Goal: Transaction & Acquisition: Purchase product/service

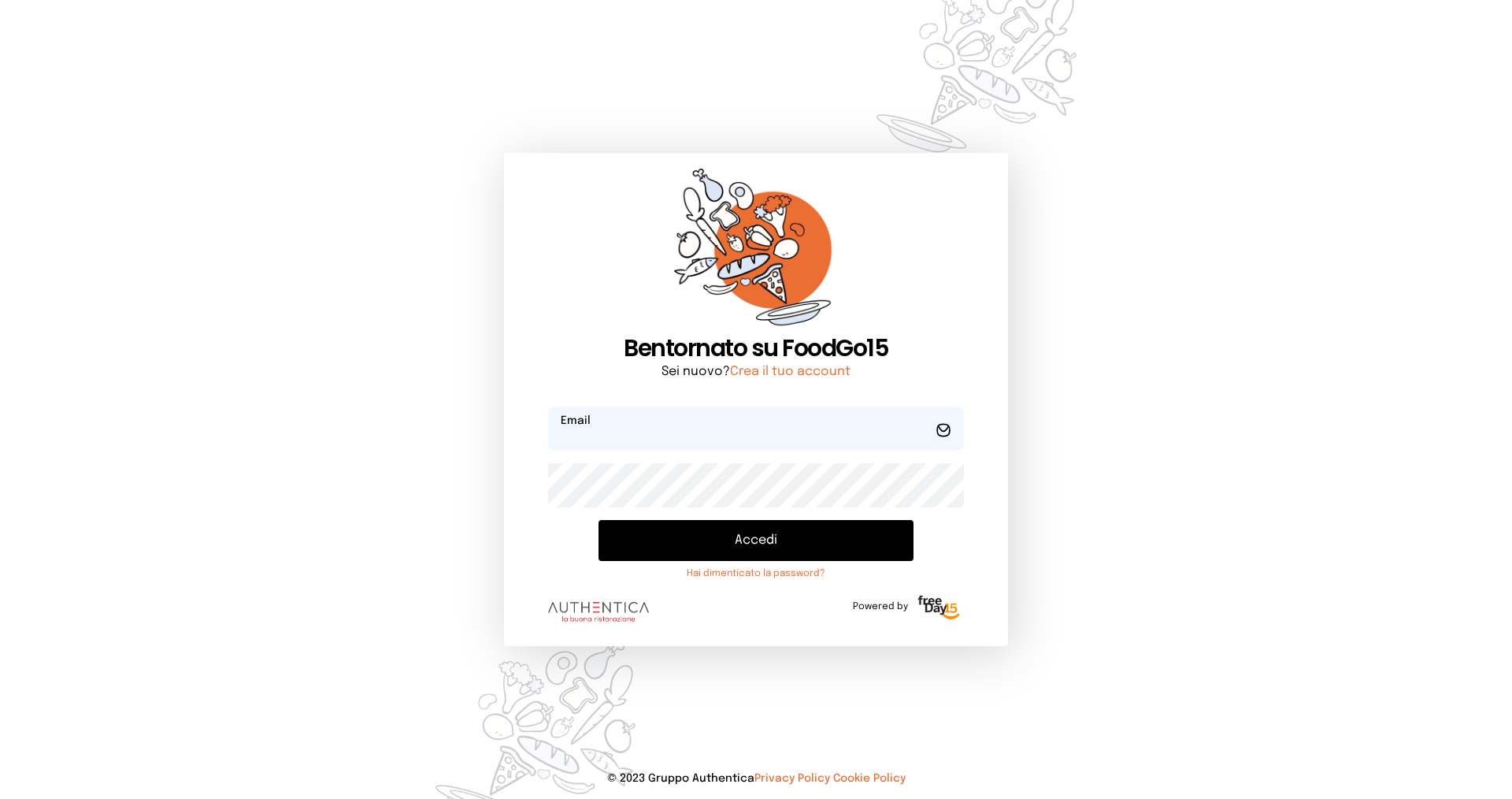
type input "**********"
click at [744, 542] on button "Accedi" at bounding box center [756, 540] width 315 height 41
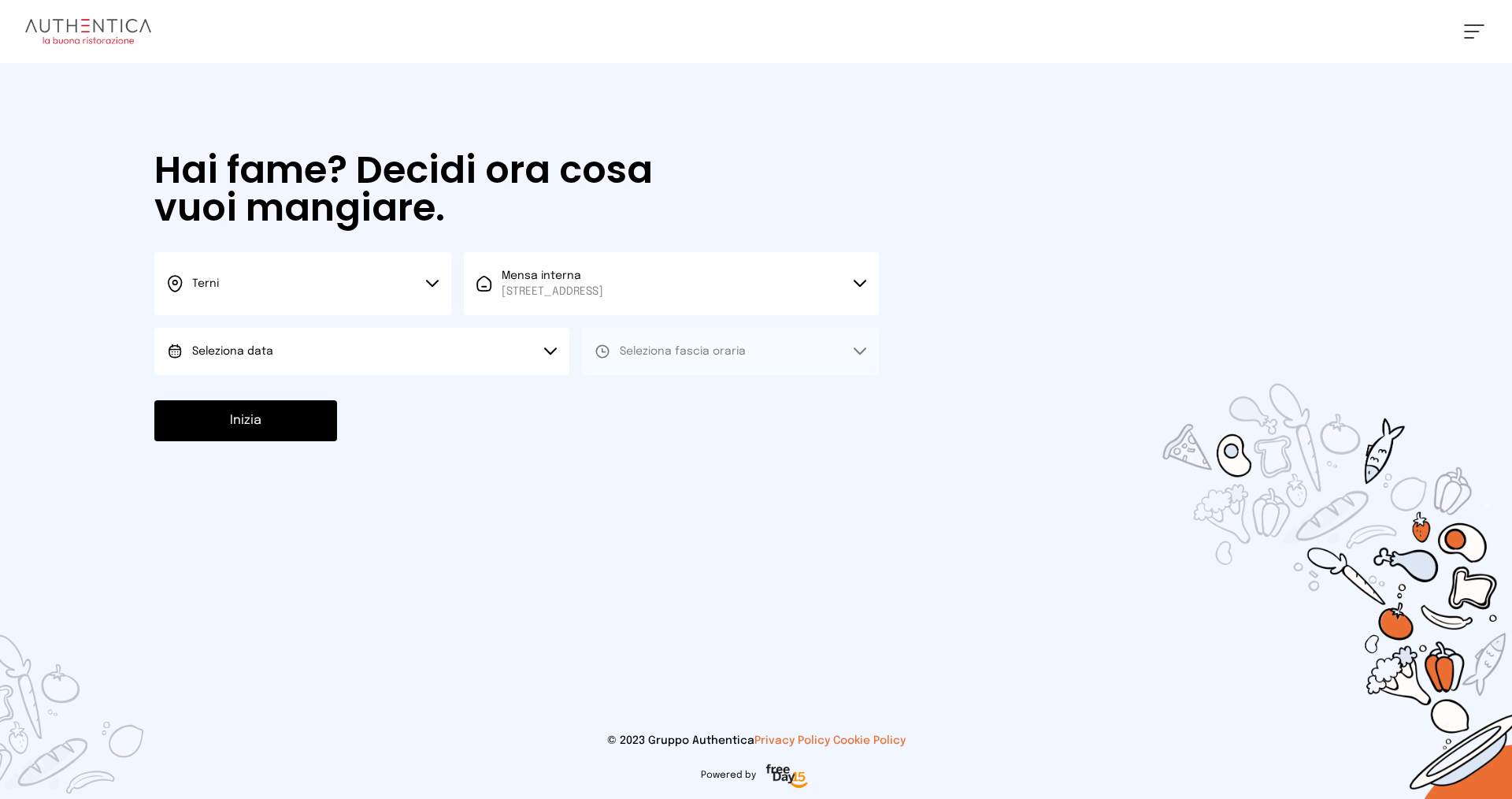
click at [287, 344] on button "Seleziona data" at bounding box center [362, 351] width 415 height 47
click at [255, 391] on span "[DATE], [DATE]" at bounding box center [231, 395] width 78 height 15
click at [711, 356] on span "Seleziona fascia oraria" at bounding box center [683, 351] width 126 height 11
click at [673, 405] on li "Pranzo" at bounding box center [730, 395] width 297 height 41
click at [266, 424] on button "Inizia" at bounding box center [246, 420] width 182 height 41
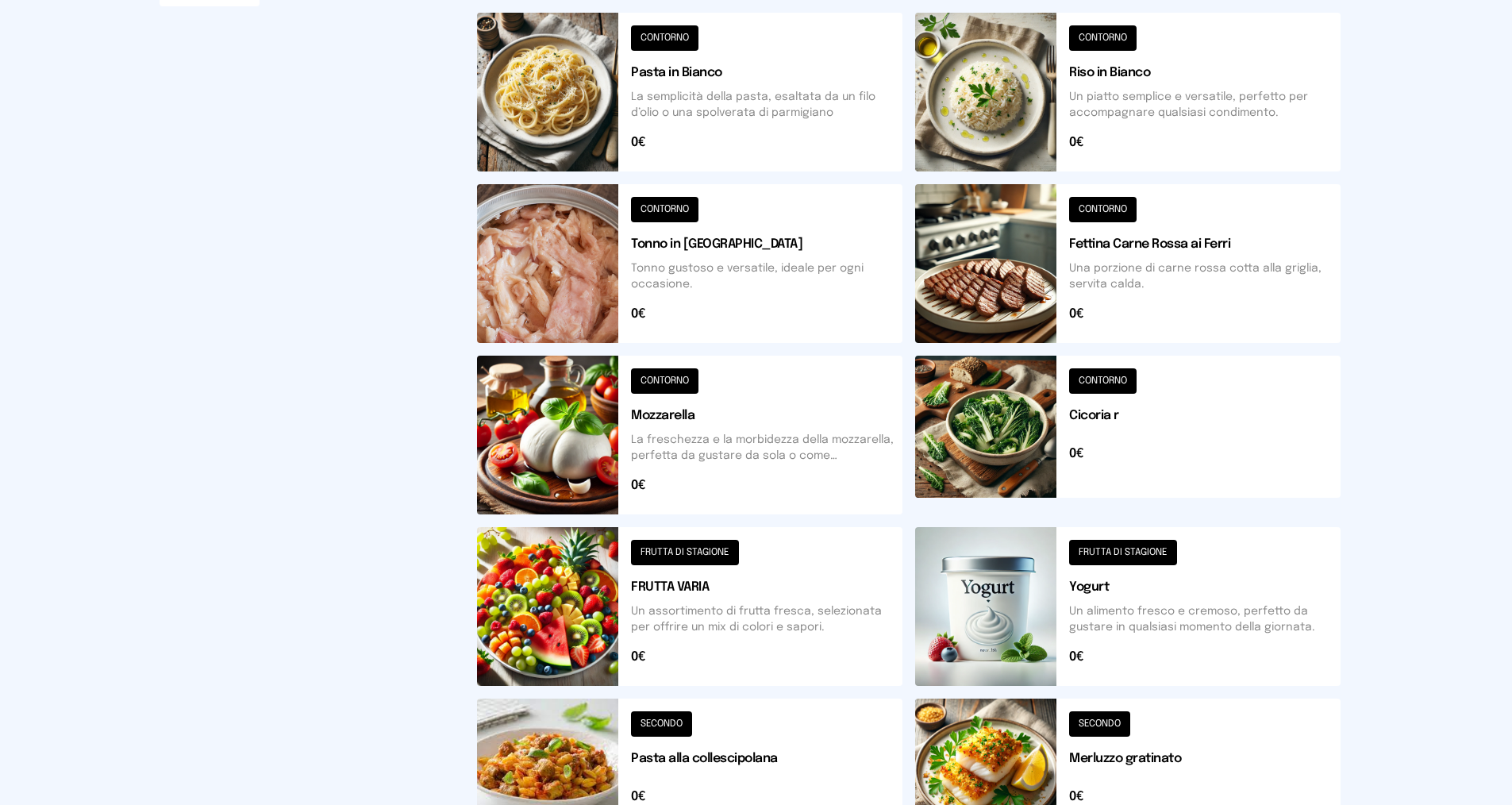
scroll to position [238, 0]
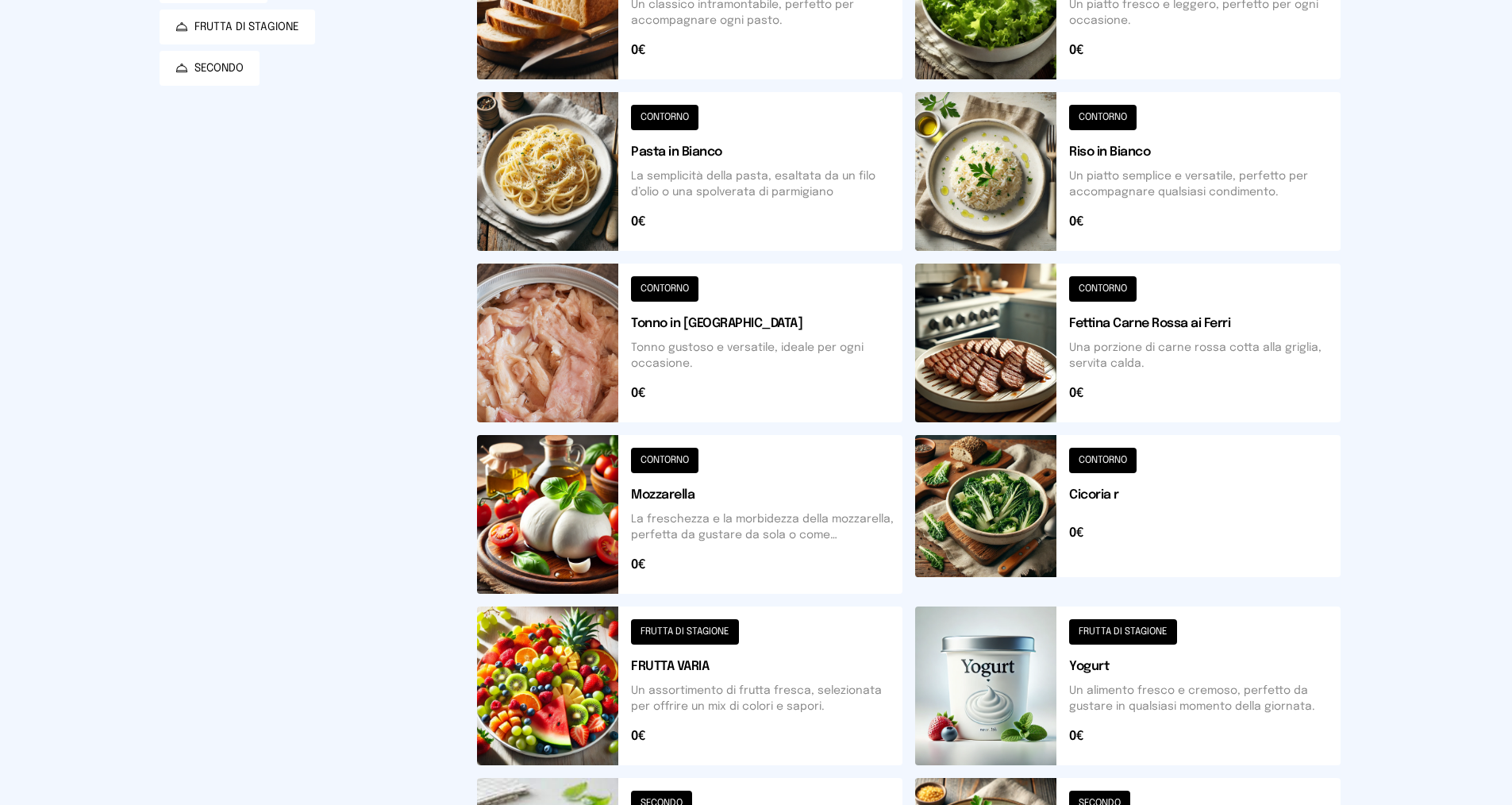
click at [791, 514] on button at bounding box center [690, 514] width 426 height 159
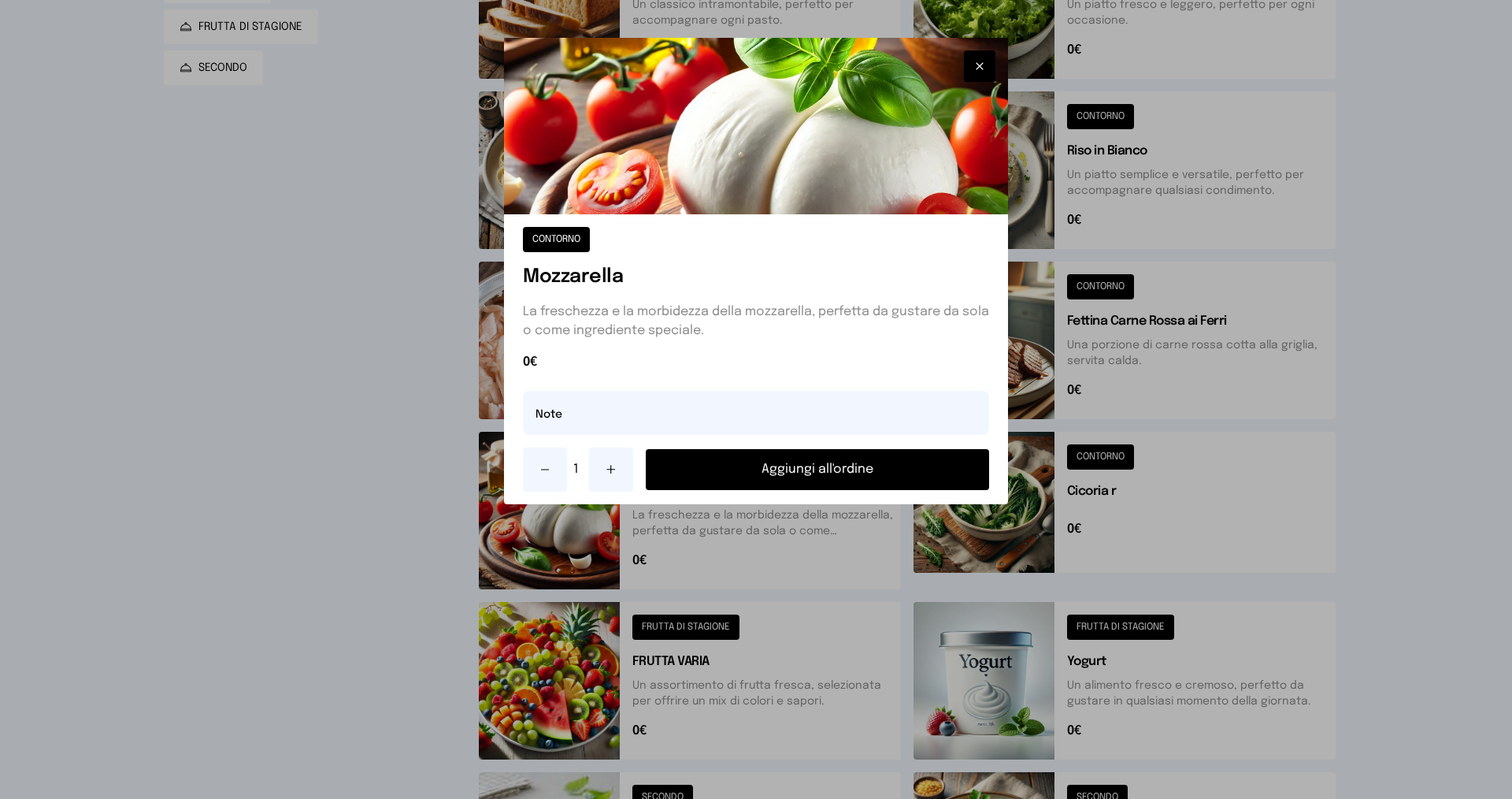
click at [821, 460] on button "Aggiungi all'ordine" at bounding box center [817, 469] width 343 height 41
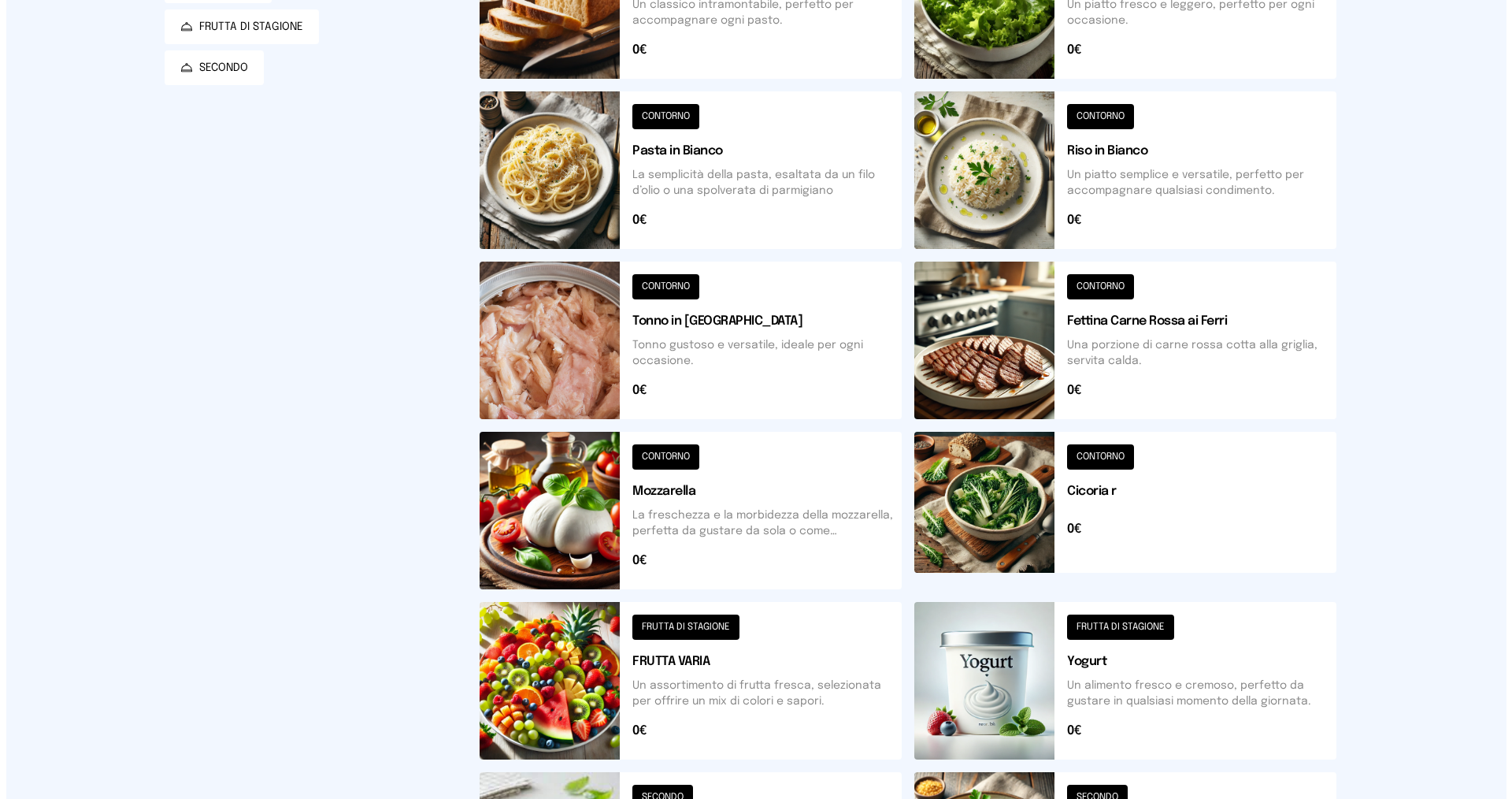
scroll to position [0, 0]
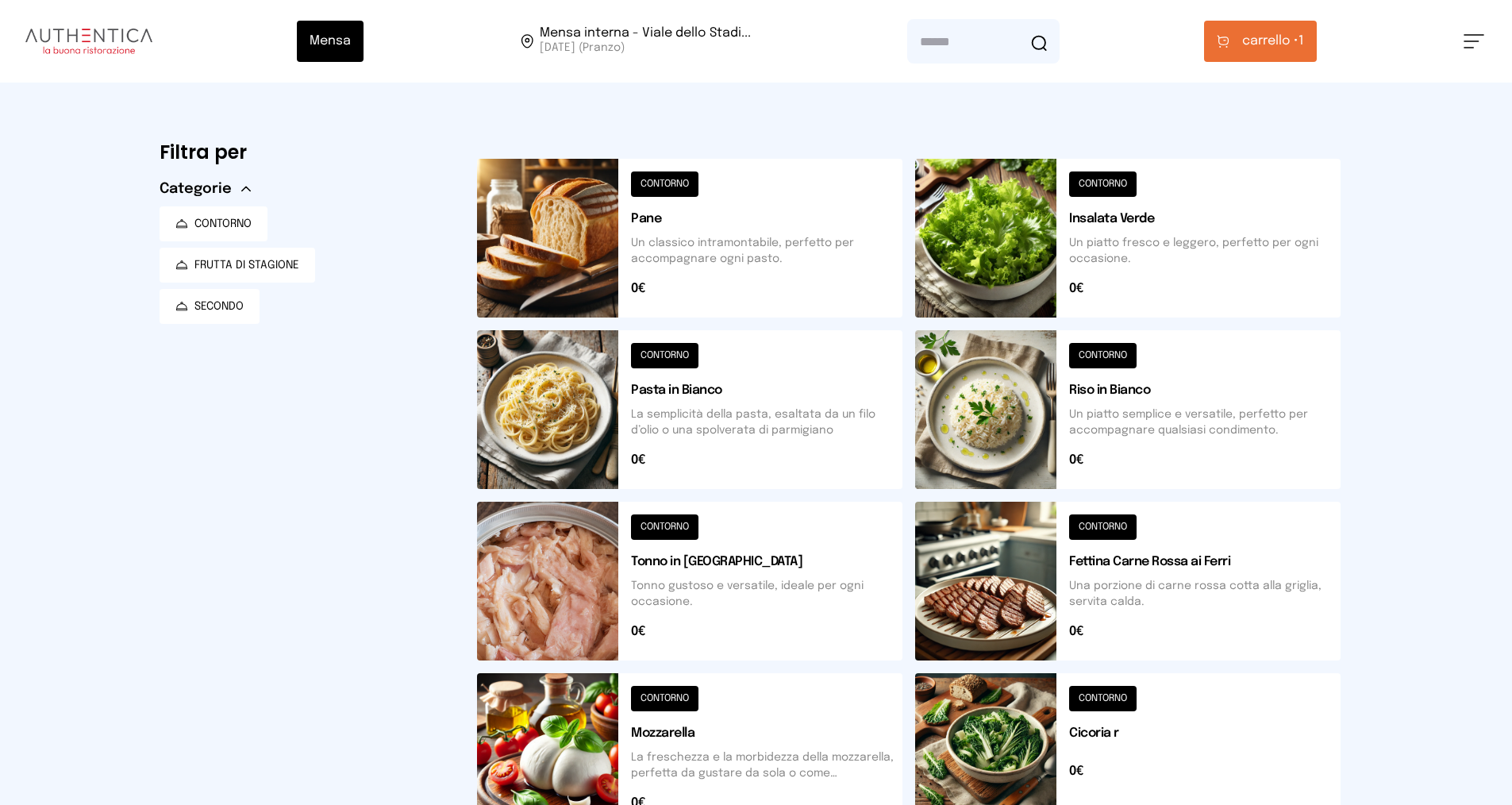
click at [1285, 33] on span "carrello •" at bounding box center [1271, 41] width 56 height 19
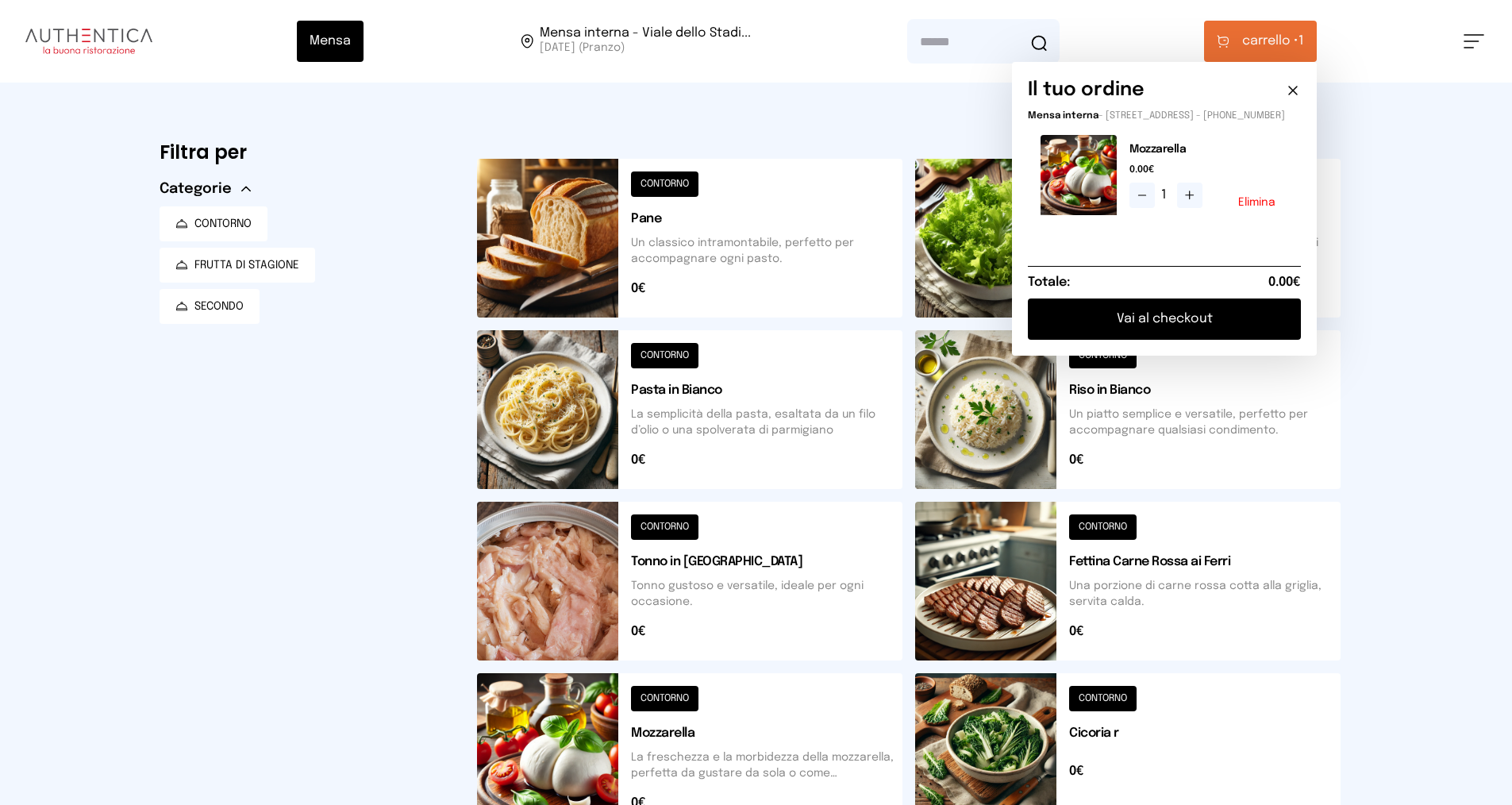
click at [1151, 336] on button "Vai al checkout" at bounding box center [1164, 318] width 273 height 41
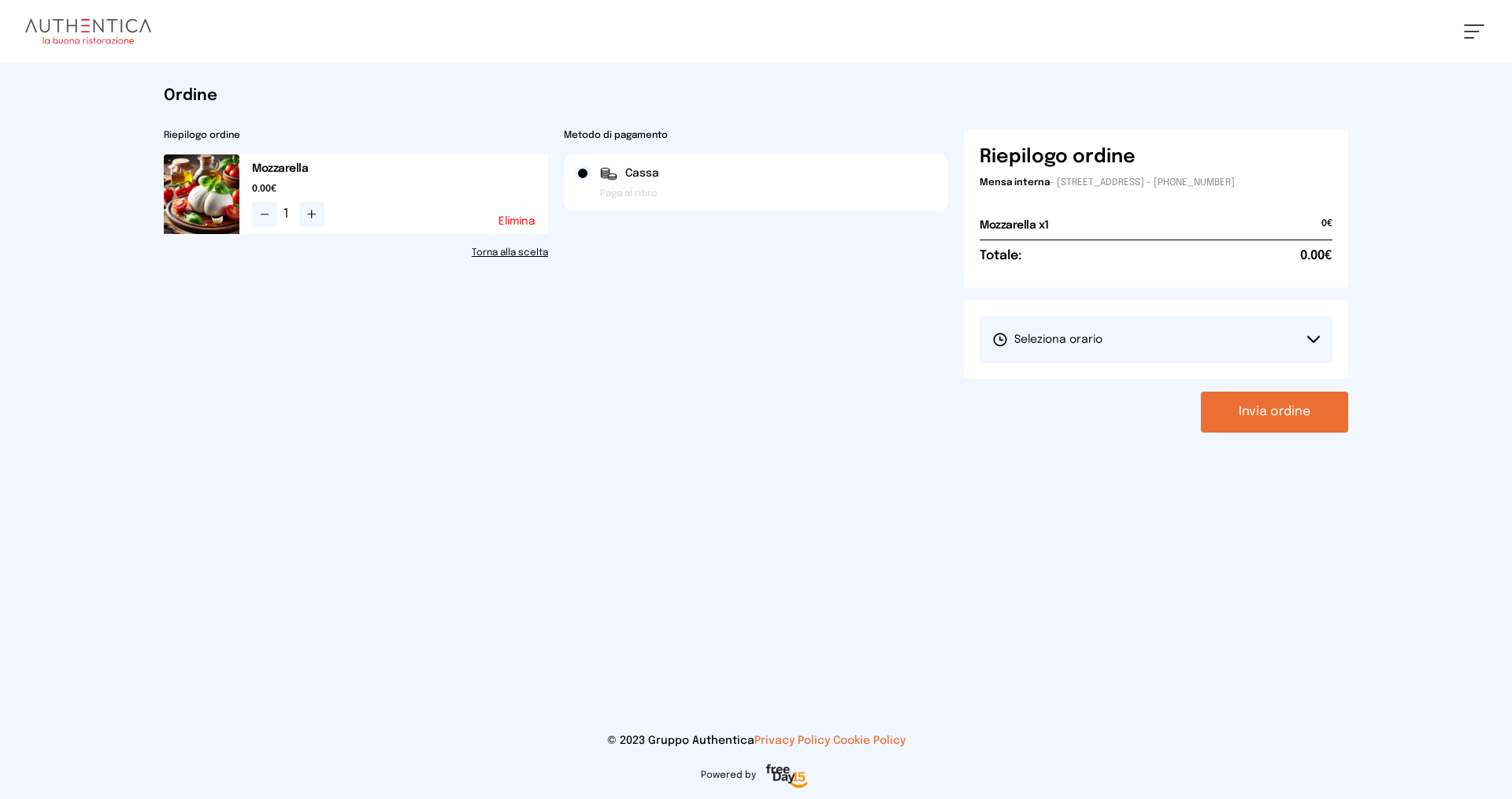
click at [1119, 343] on button "Seleziona orario" at bounding box center [1155, 339] width 353 height 47
click at [1044, 382] on span "1° Turno (13:00 - 15:00)" at bounding box center [1052, 383] width 119 height 15
click at [1248, 409] on button "Invia ordine" at bounding box center [1275, 412] width 147 height 41
